Goal: Task Accomplishment & Management: Manage account settings

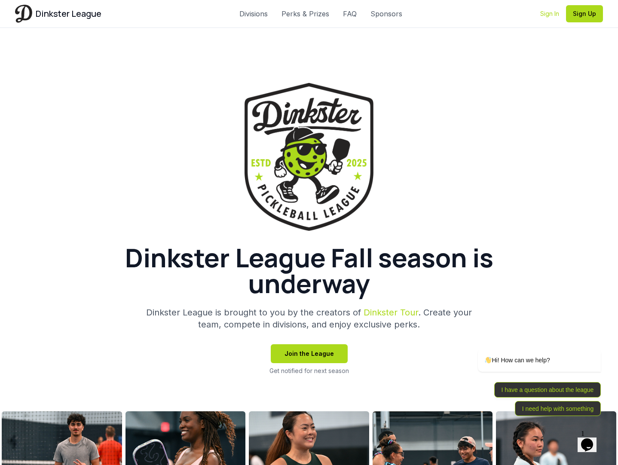
click at [547, 12] on link "Sign In" at bounding box center [549, 13] width 19 height 9
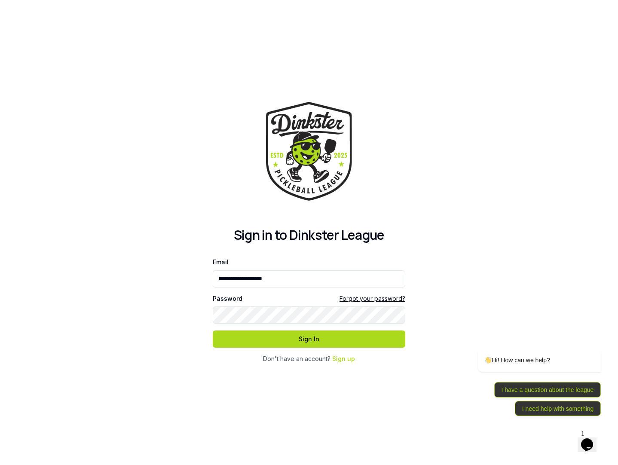
click at [310, 278] on input "**********" at bounding box center [309, 278] width 193 height 17
type input "**********"
click at [293, 346] on button "Sign In" at bounding box center [309, 339] width 193 height 17
